Goal: Task Accomplishment & Management: Complete application form

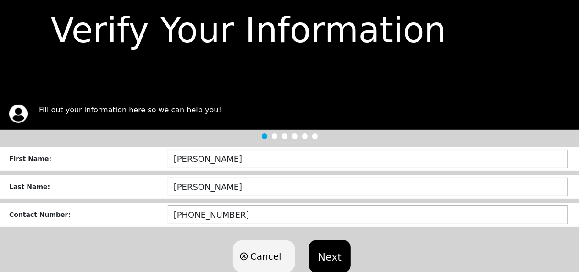
scroll to position [65, 0]
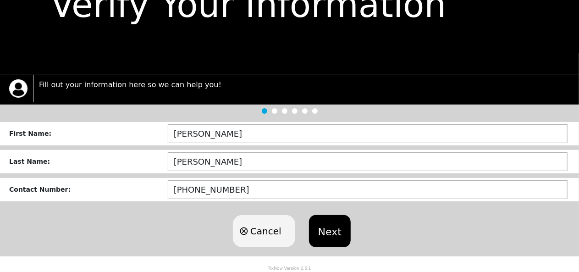
click at [326, 239] on button "Next" at bounding box center [330, 231] width 42 height 32
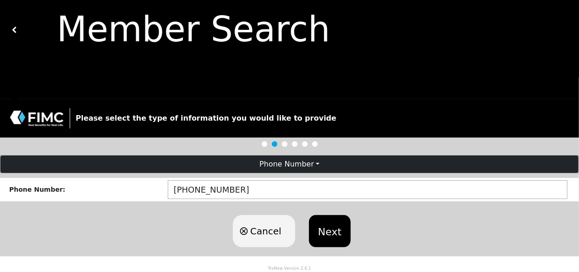
scroll to position [40, 0]
click at [335, 235] on button "Next" at bounding box center [330, 231] width 42 height 32
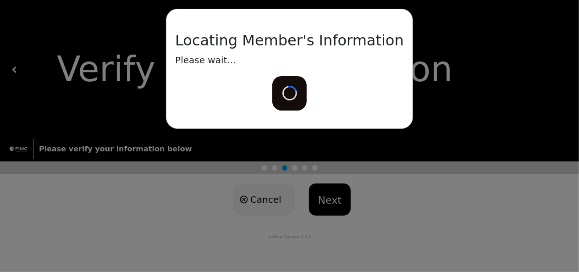
scroll to position [0, 0]
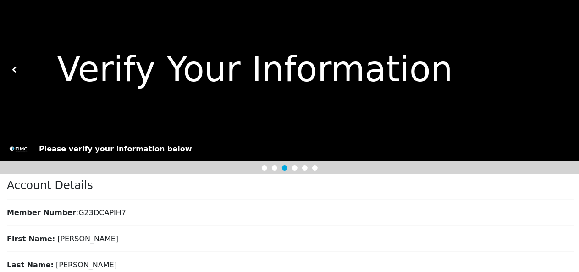
click at [382, 170] on div at bounding box center [289, 167] width 579 height 13
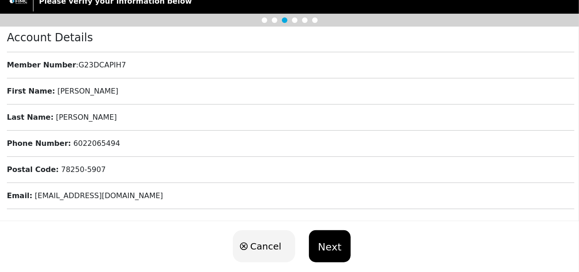
scroll to position [164, 0]
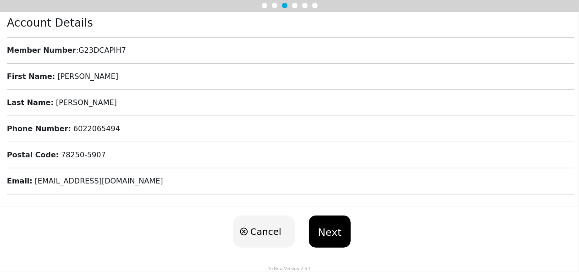
click at [330, 233] on button "Next" at bounding box center [330, 232] width 42 height 32
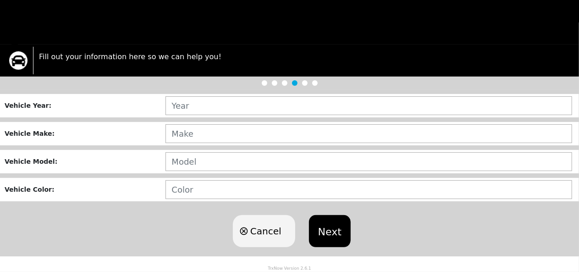
scroll to position [94, 0]
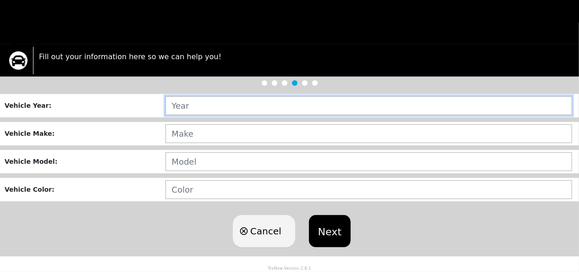
click at [234, 103] on input "text" at bounding box center [369, 105] width 407 height 19
type input "2021"
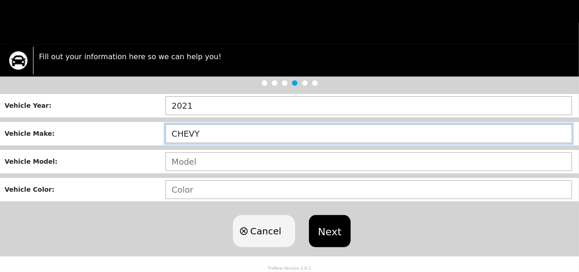
type input "CHEVY"
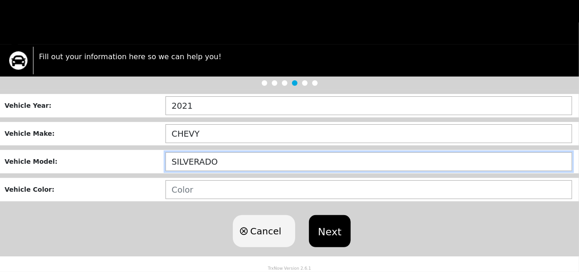
type input "SILVERADO"
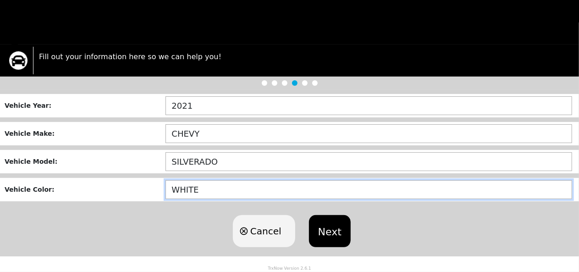
type input "WHITE"
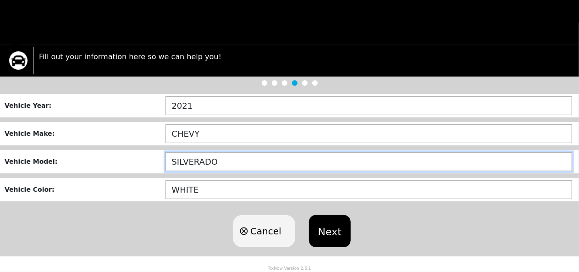
click at [234, 160] on input "SILVERADO" at bounding box center [369, 161] width 407 height 19
click at [216, 159] on input "SILVERADO 2500HD" at bounding box center [369, 161] width 407 height 19
type input "SILVERADO K2500HD"
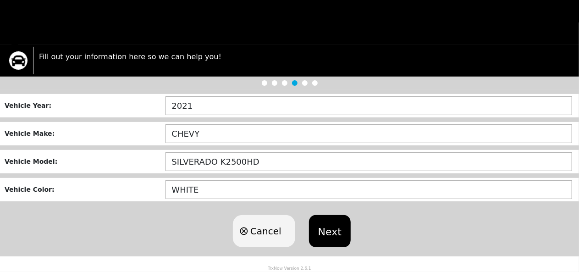
click at [322, 236] on button "Next" at bounding box center [330, 231] width 42 height 32
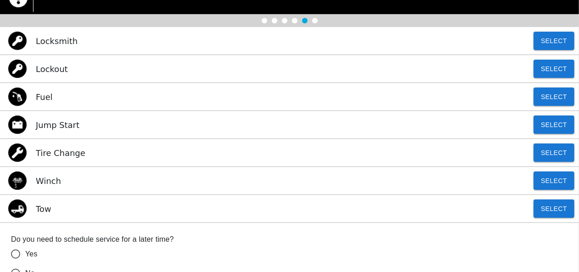
scroll to position [154, 0]
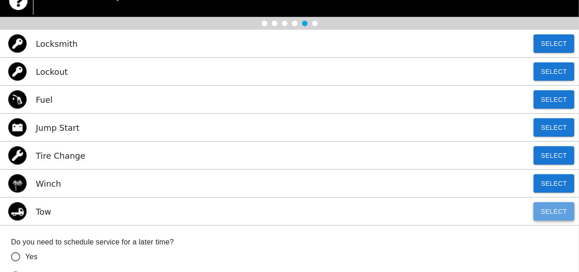
click at [554, 212] on button "Select" at bounding box center [554, 211] width 41 height 18
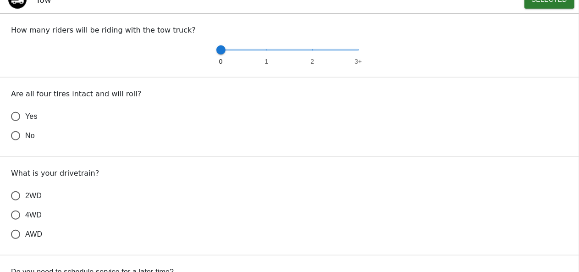
scroll to position [368, 0]
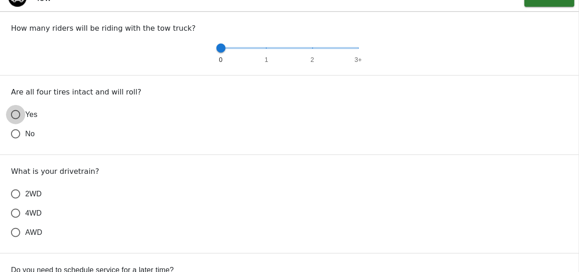
click at [17, 119] on input "Yes" at bounding box center [15, 114] width 19 height 19
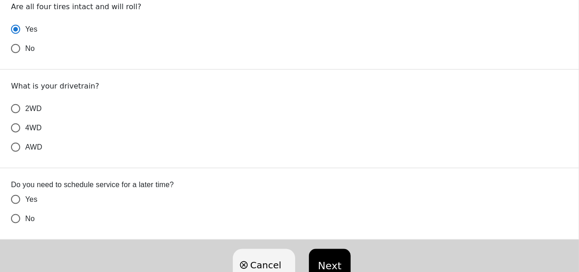
scroll to position [456, 0]
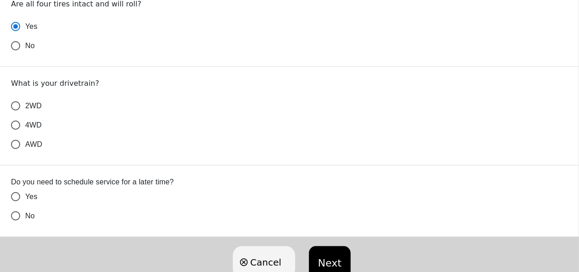
radio input "true"
click at [14, 216] on input "No" at bounding box center [15, 215] width 19 height 19
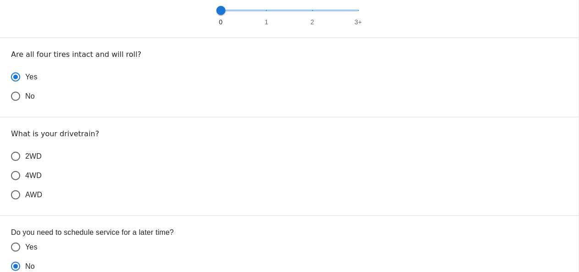
scroll to position [411, 0]
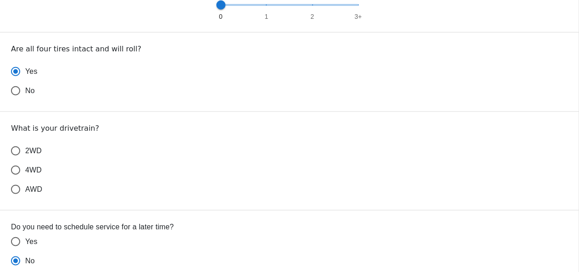
radio input "true"
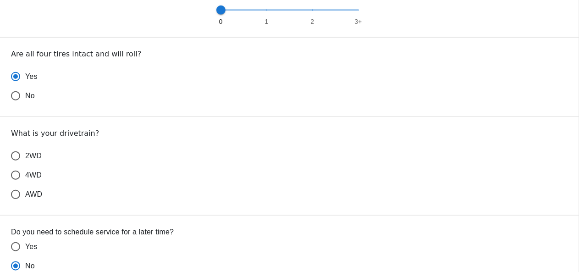
scroll to position [395, 0]
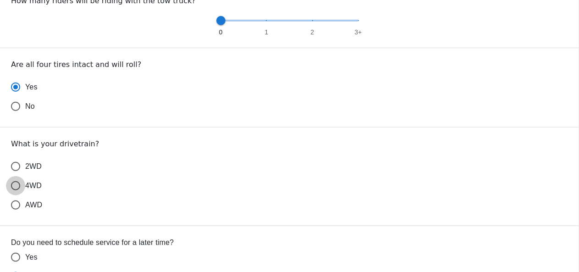
click at [17, 186] on input "4WD" at bounding box center [15, 185] width 19 height 19
radio input "false"
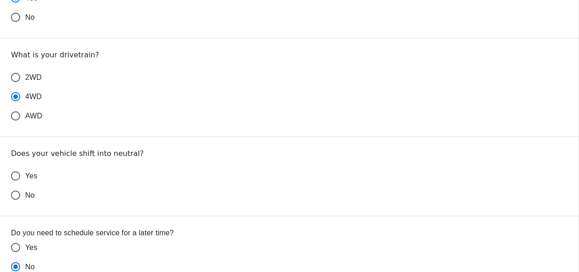
scroll to position [488, 0]
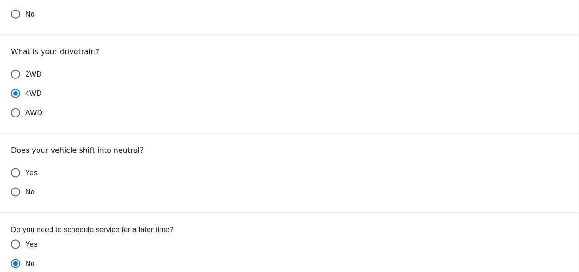
radio input "true"
click at [17, 173] on input "Yes" at bounding box center [15, 172] width 19 height 19
radio input "false"
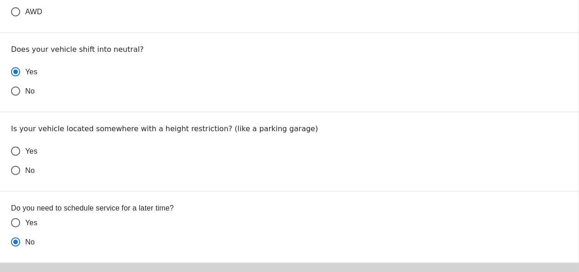
scroll to position [592, 0]
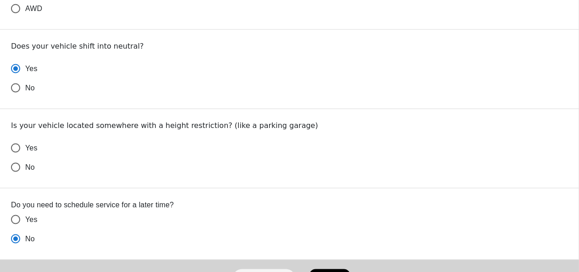
radio input "true"
click at [16, 170] on input "No" at bounding box center [15, 167] width 19 height 19
radio input "false"
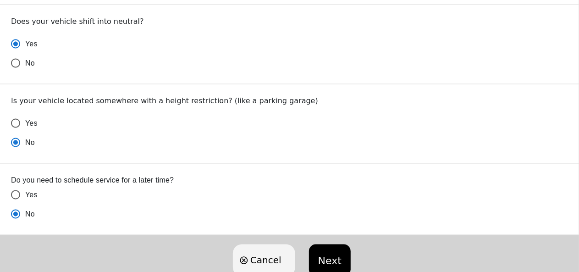
scroll to position [645, 0]
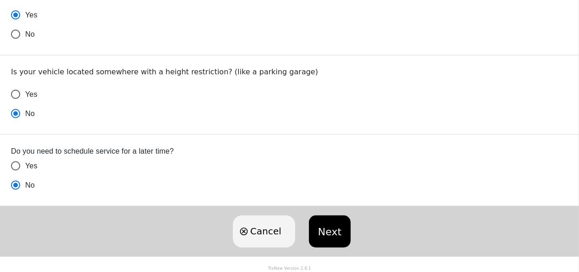
radio input "true"
click at [329, 223] on button "Next" at bounding box center [330, 232] width 42 height 32
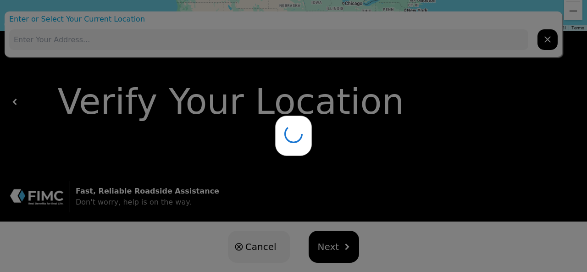
type input "[STREET_ADDRESS]"
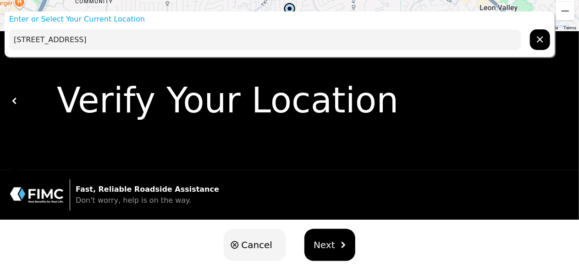
click at [327, 249] on span "Next" at bounding box center [325, 245] width 22 height 14
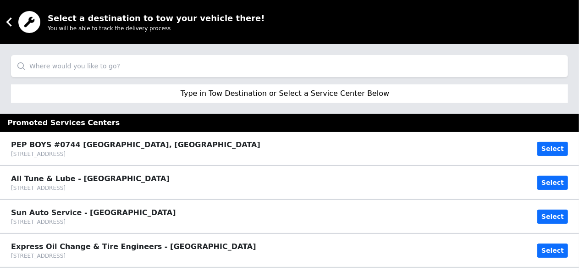
click at [193, 65] on input "search" at bounding box center [289, 66] width 557 height 22
click at [261, 22] on div "Select a destination to tow your vehicle there! You will be able to track the d…" at bounding box center [289, 22] width 579 height 44
click at [122, 66] on input "midas" at bounding box center [289, 66] width 557 height 22
type input "m"
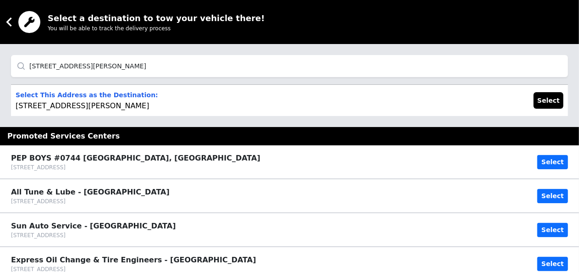
type input "[STREET_ADDRESS][PERSON_NAME]"
click at [560, 100] on button "Select" at bounding box center [549, 100] width 30 height 17
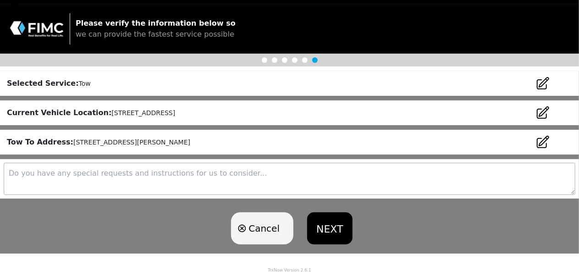
scroll to position [138, 0]
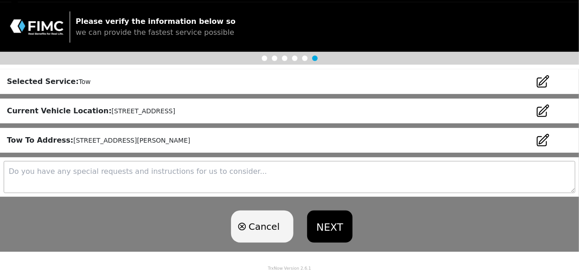
click at [328, 229] on button "NEXT" at bounding box center [329, 227] width 45 height 32
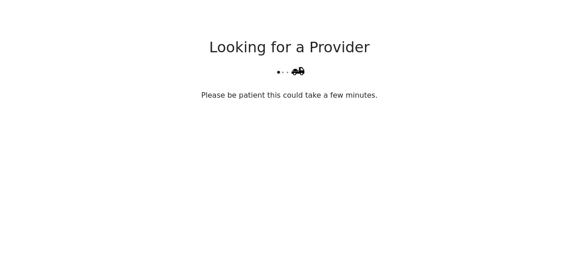
scroll to position [155, 0]
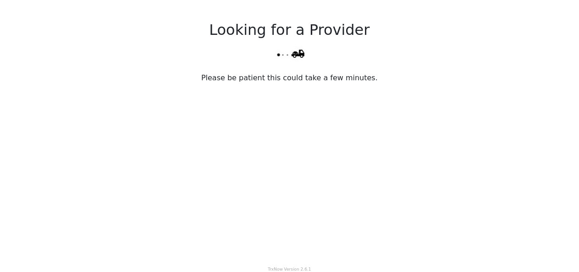
click at [310, 69] on div "Looking for a Provider Please be patient this could take a few minutes." at bounding box center [289, 110] width 579 height 294
click at [420, 100] on div "Looking for a Provider Please be patient this could take a few minutes." at bounding box center [289, 110] width 579 height 294
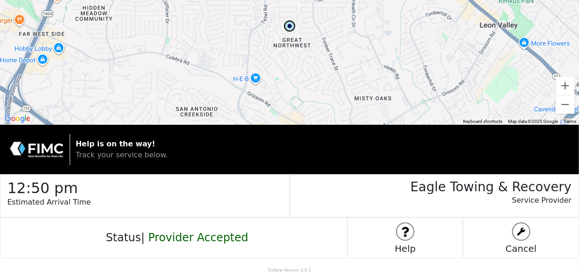
scroll to position [0, 0]
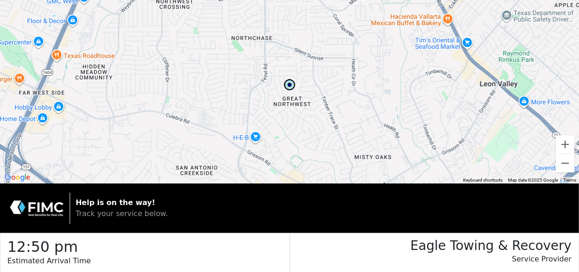
scroll to position [59, 0]
